Goal: Navigation & Orientation: Find specific page/section

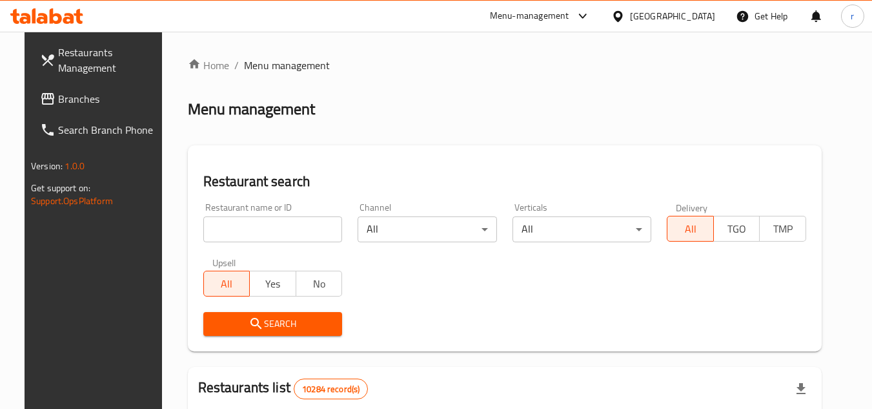
click at [623, 13] on icon at bounding box center [617, 15] width 9 height 11
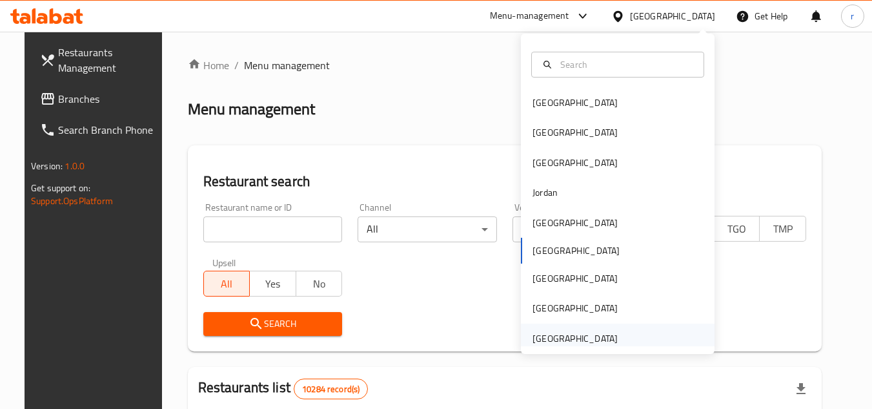
click at [559, 336] on div "[GEOGRAPHIC_DATA]" at bounding box center [575, 338] width 85 height 14
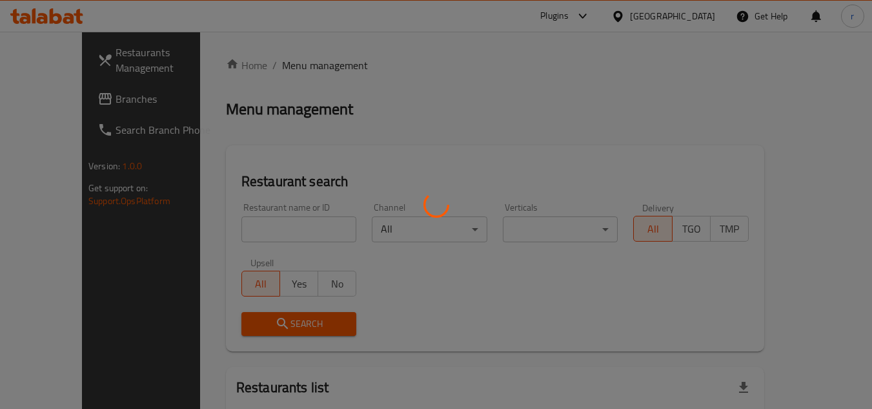
click at [87, 107] on div at bounding box center [436, 204] width 872 height 409
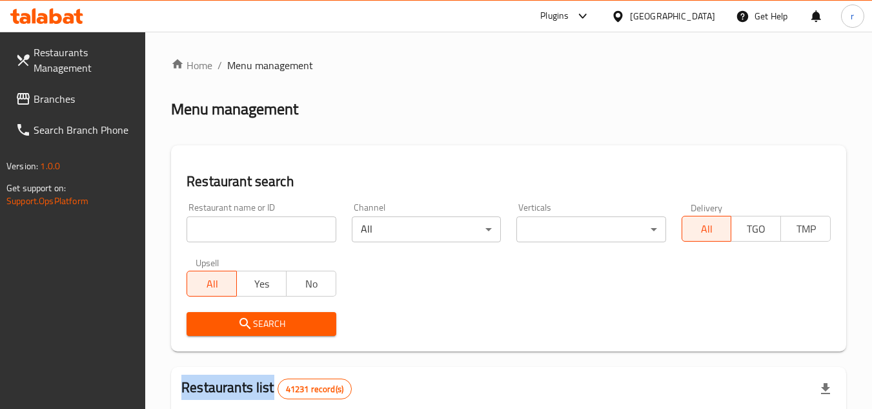
click at [87, 107] on link "Branches" at bounding box center [75, 98] width 141 height 31
